Goal: Find specific page/section: Find specific page/section

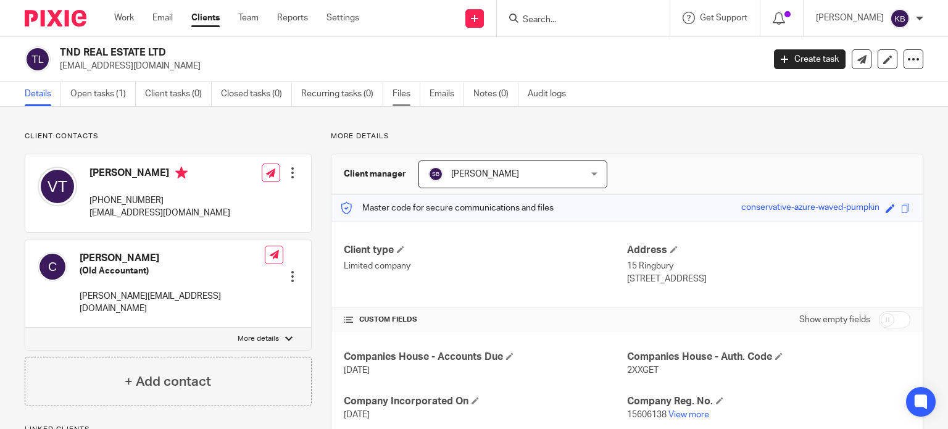
click at [402, 89] on link "Files" at bounding box center [407, 94] width 28 height 24
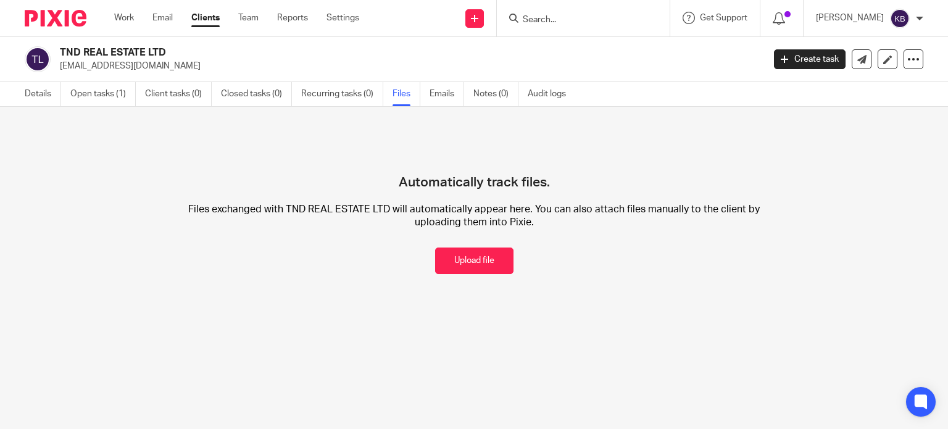
click at [547, 19] on input "Search" at bounding box center [577, 20] width 111 height 11
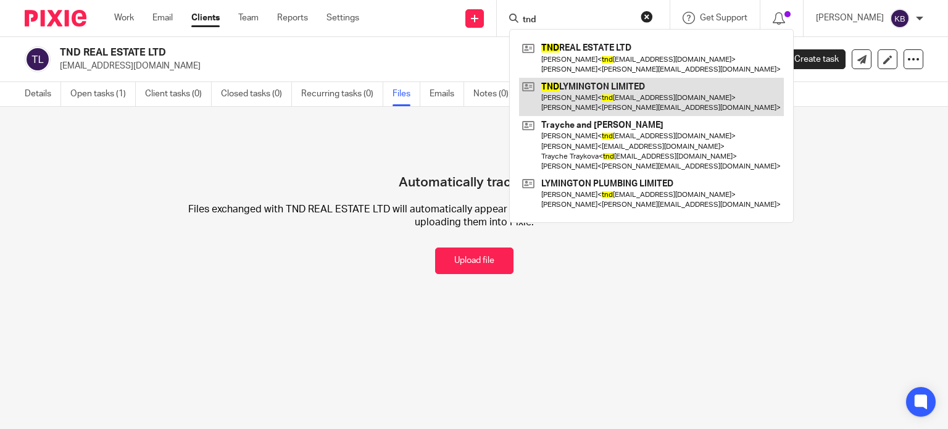
type input "tnd"
click at [573, 87] on link at bounding box center [651, 97] width 265 height 38
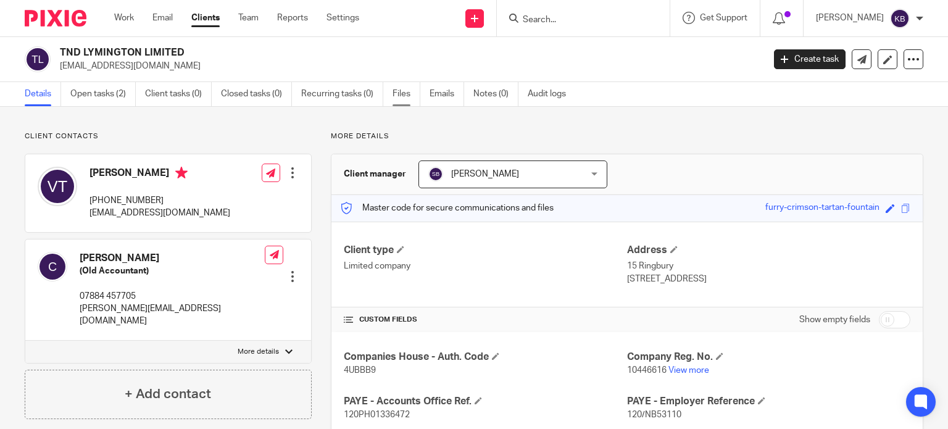
click at [402, 91] on link "Files" at bounding box center [407, 94] width 28 height 24
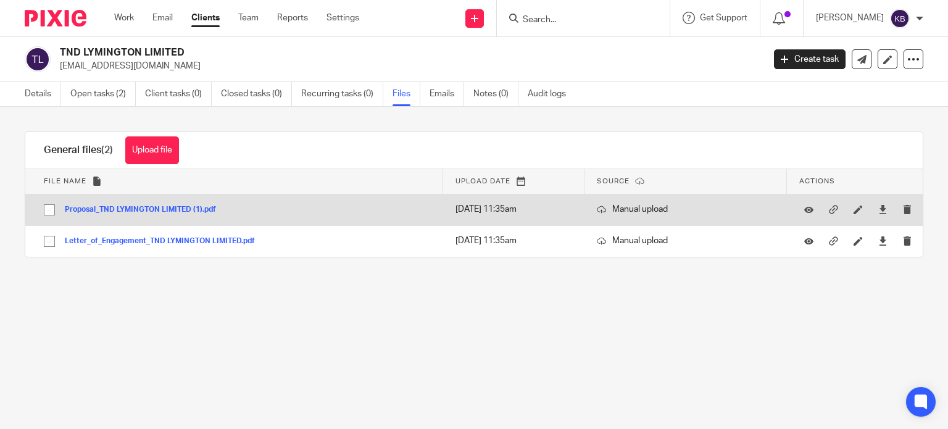
click at [177, 206] on button "Proposal_TND LYMINGTON LIMITED (1).pdf" at bounding box center [145, 210] width 160 height 9
